Goal: Information Seeking & Learning: Learn about a topic

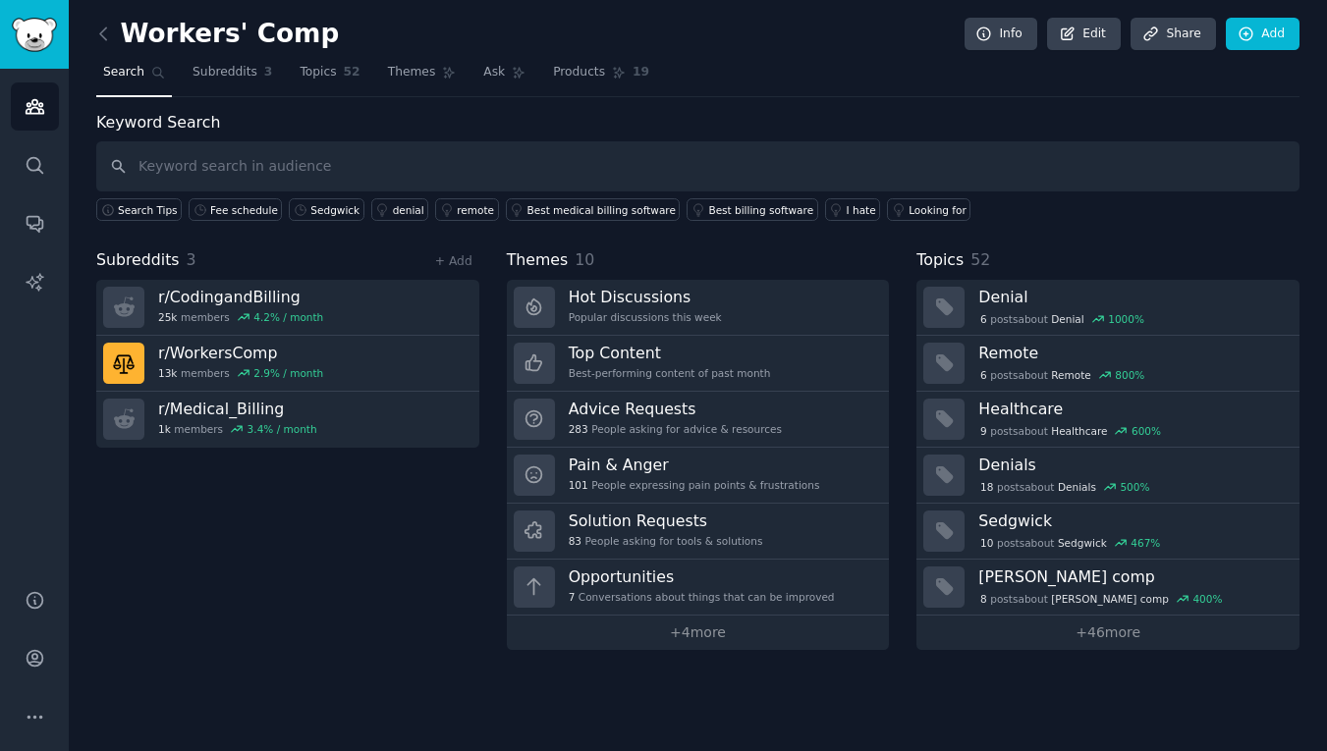
click at [181, 174] on input "text" at bounding box center [697, 166] width 1203 height 50
type input "r"
type input "fee schedule"
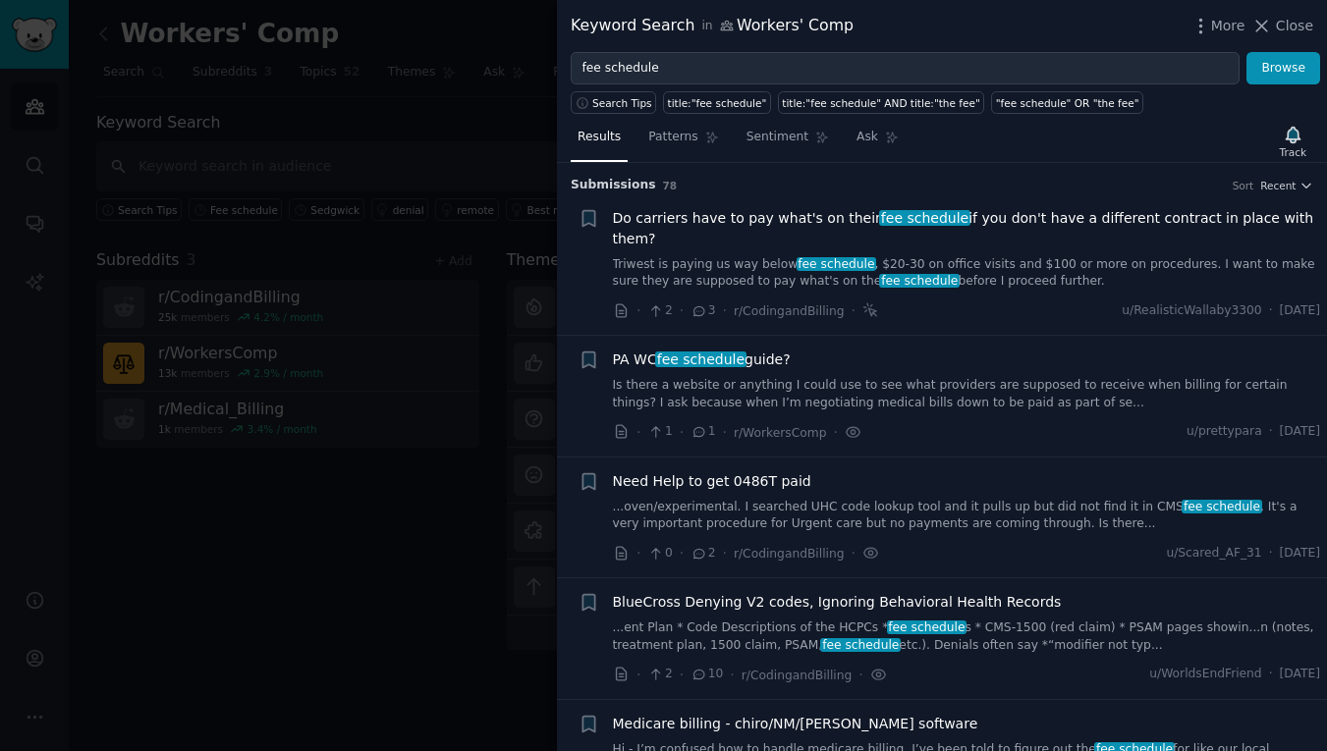
click at [1018, 221] on span "Do carriers have to pay what's on their fee schedule if you don't have a differ…" at bounding box center [967, 228] width 708 height 41
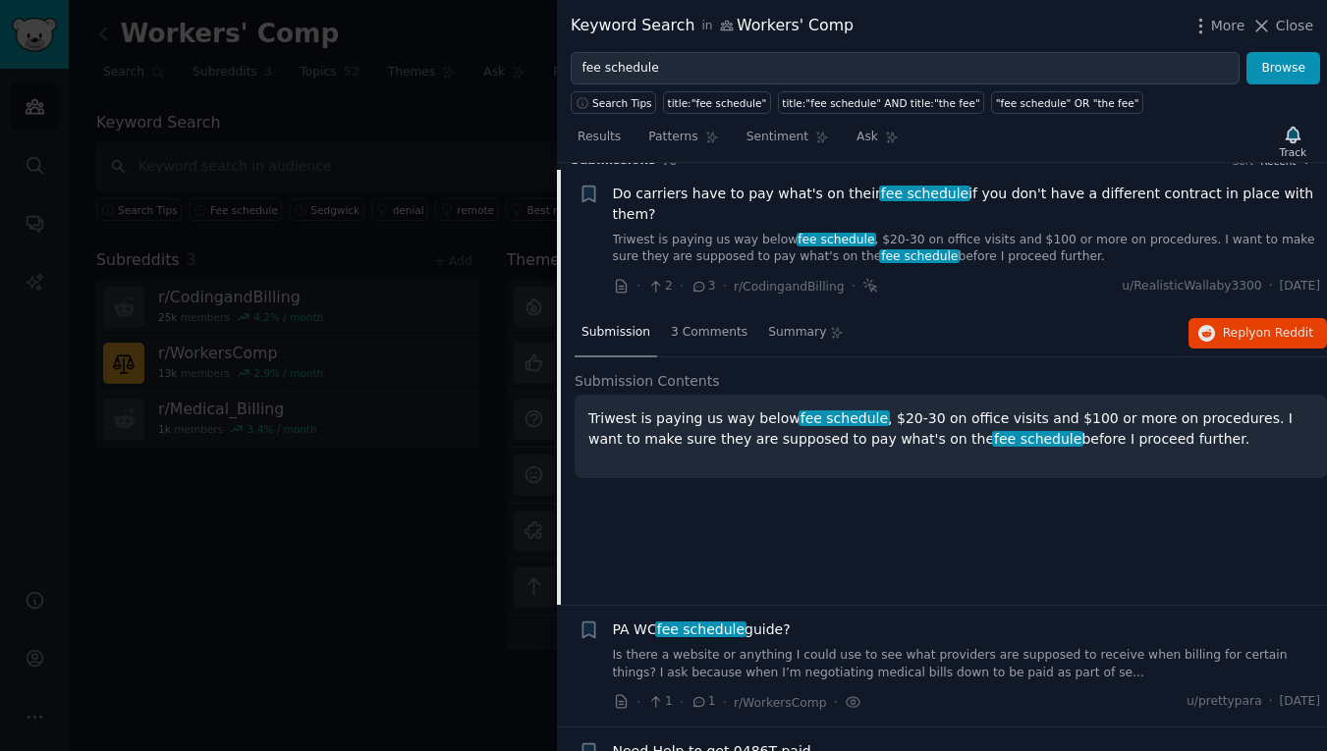
scroll to position [30, 0]
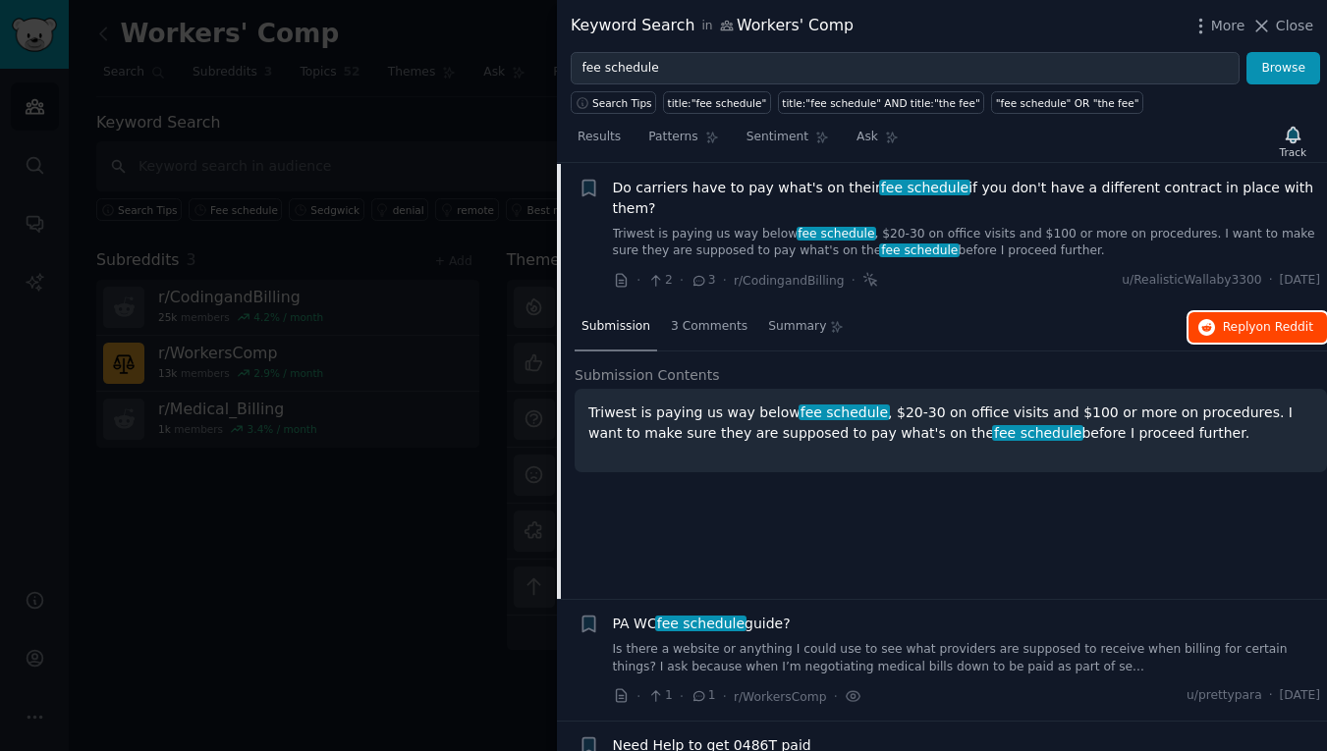
click at [1273, 332] on span "on Reddit" at bounding box center [1284, 327] width 57 height 14
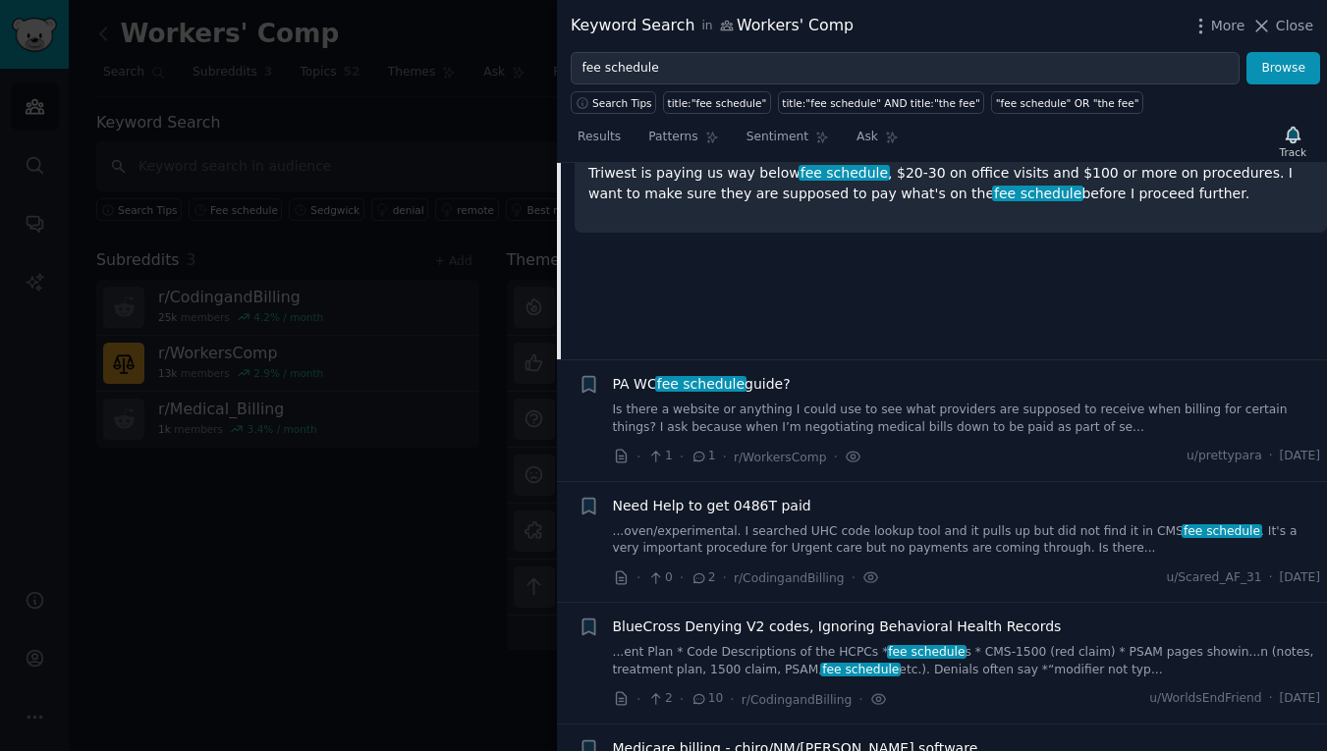
scroll to position [301, 0]
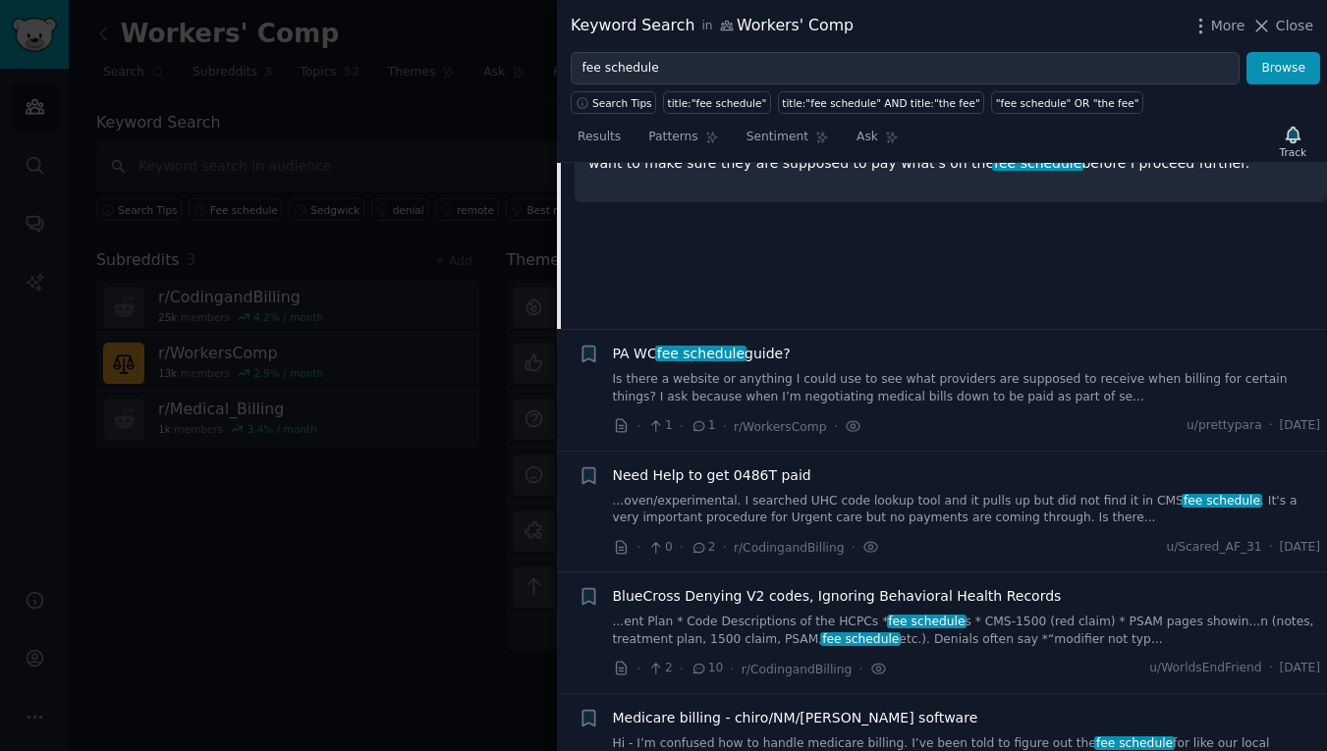
click at [419, 357] on div at bounding box center [663, 375] width 1327 height 751
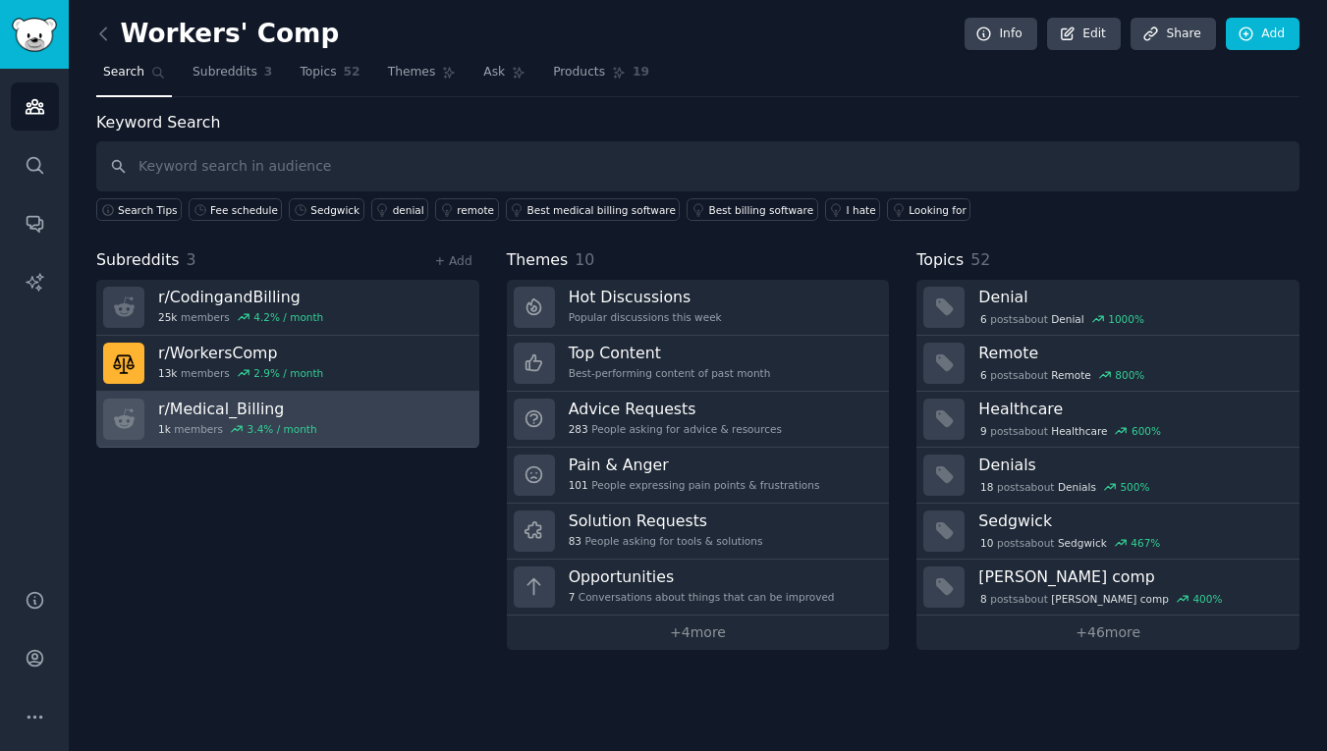
click at [407, 429] on link "r/ Medical_Billing 1k members 3.4 % / month" at bounding box center [287, 420] width 383 height 56
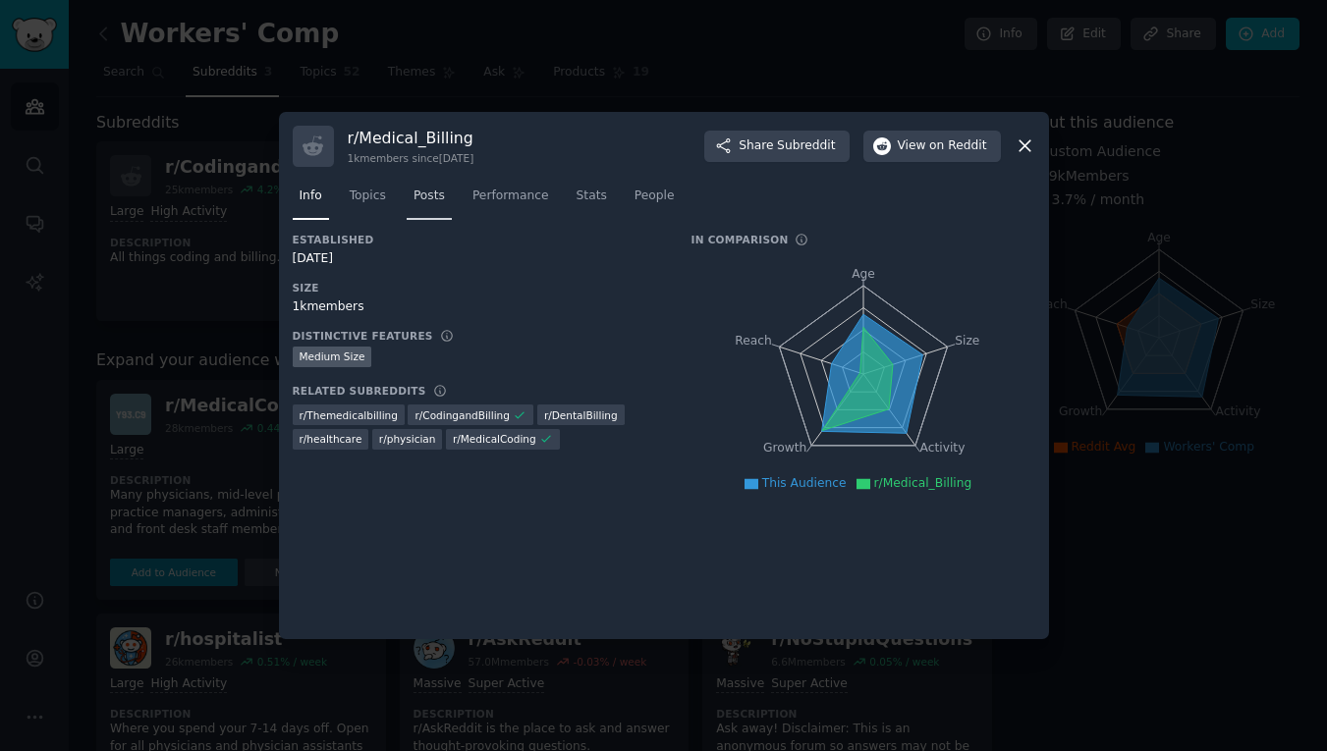
click at [423, 206] on link "Posts" at bounding box center [429, 201] width 45 height 40
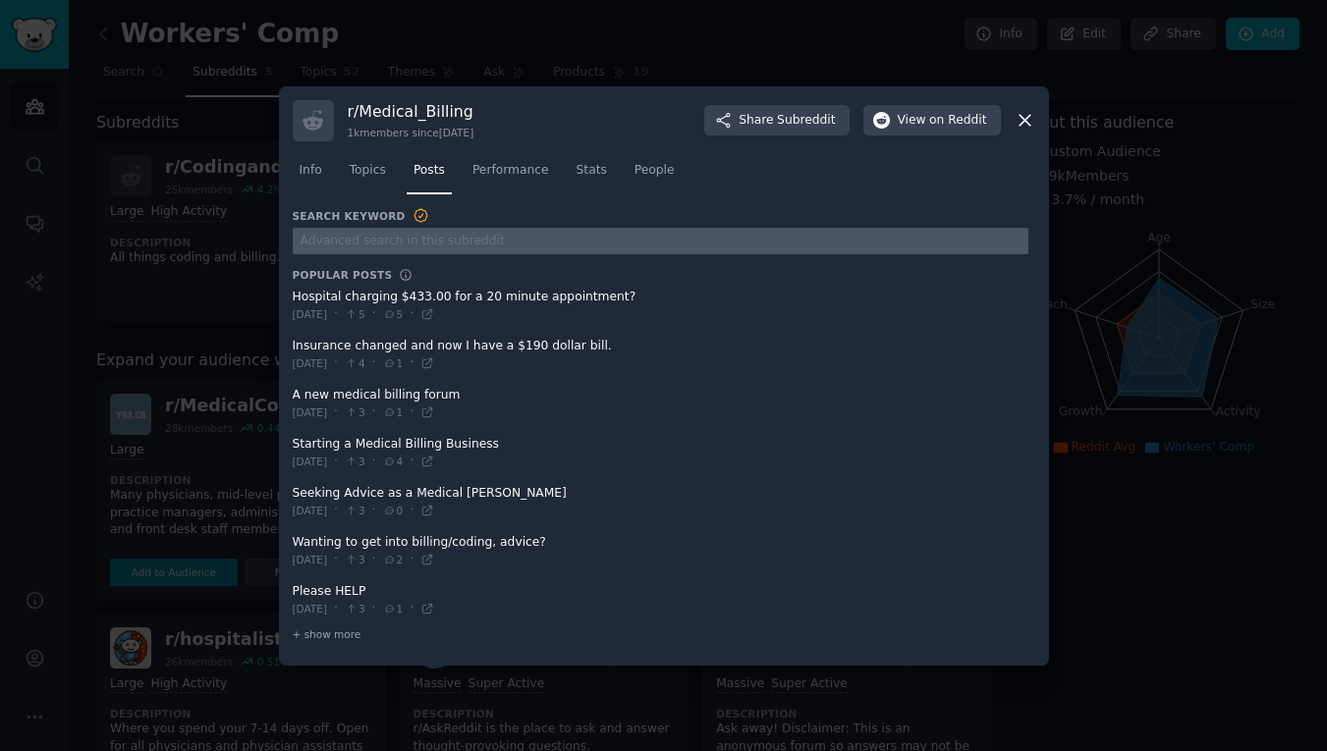
click at [388, 243] on input "text" at bounding box center [661, 241] width 736 height 27
type input "fee schedule"
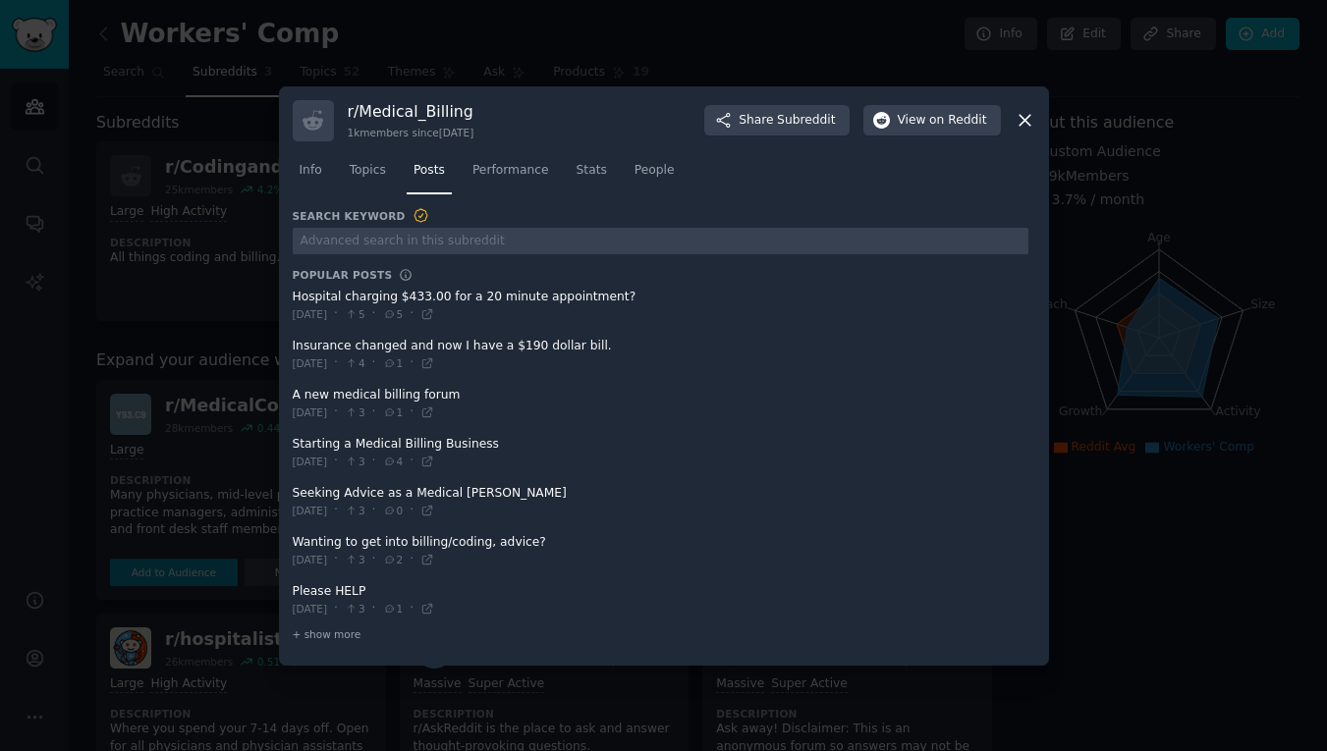
click at [522, 353] on span at bounding box center [661, 355] width 736 height 48
